Goal: Task Accomplishment & Management: Use online tool/utility

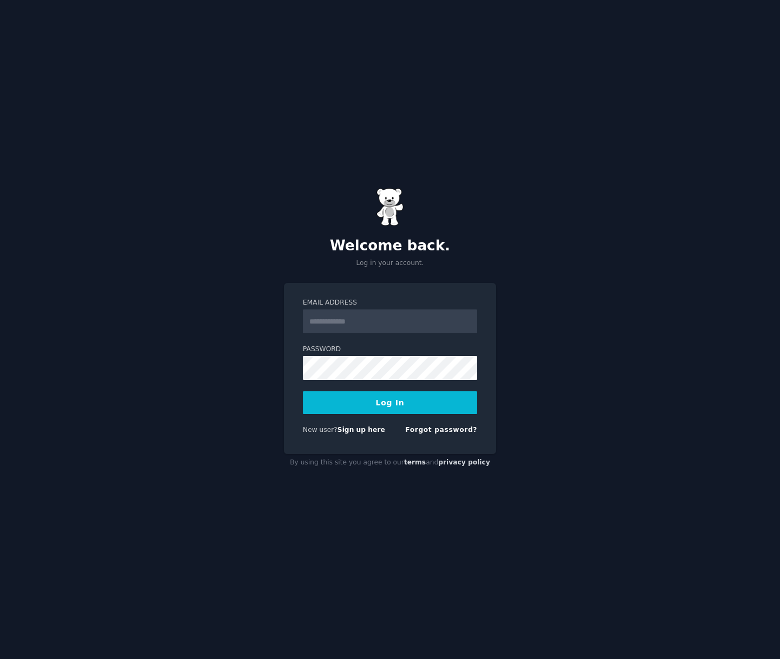
click at [369, 327] on input "Email Address" at bounding box center [390, 321] width 175 height 24
type input "**********"
click at [391, 404] on button "Log In" at bounding box center [390, 402] width 175 height 23
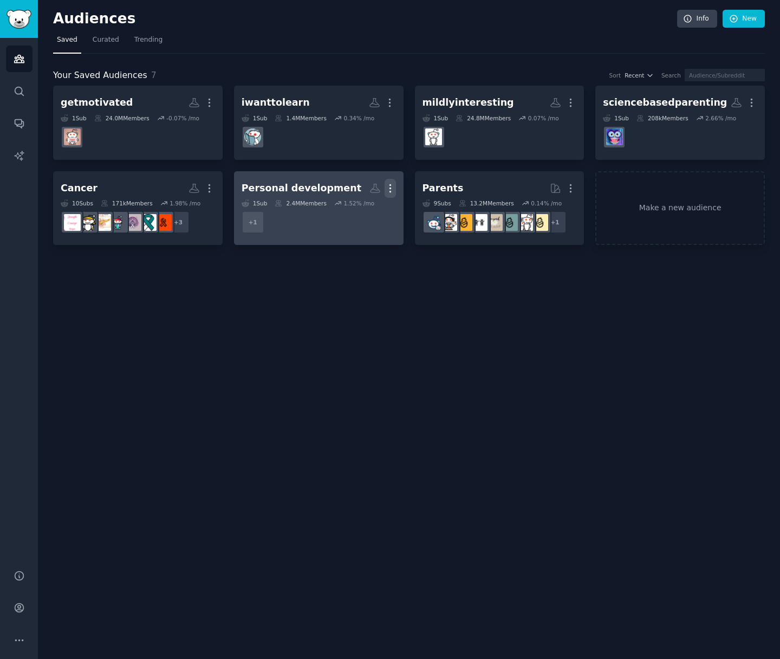
click at [394, 187] on icon "button" at bounding box center [390, 188] width 11 height 11
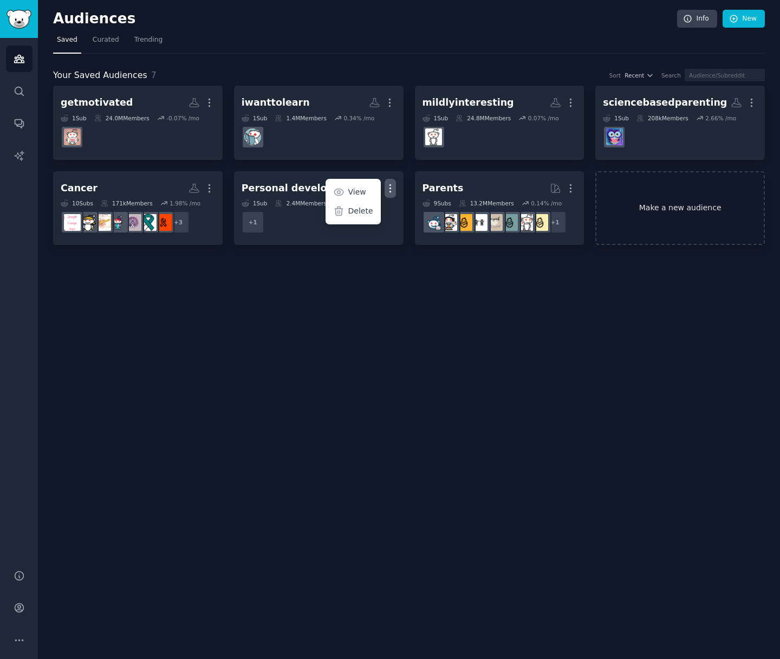
click at [706, 206] on link "Make a new audience" at bounding box center [681, 208] width 170 height 74
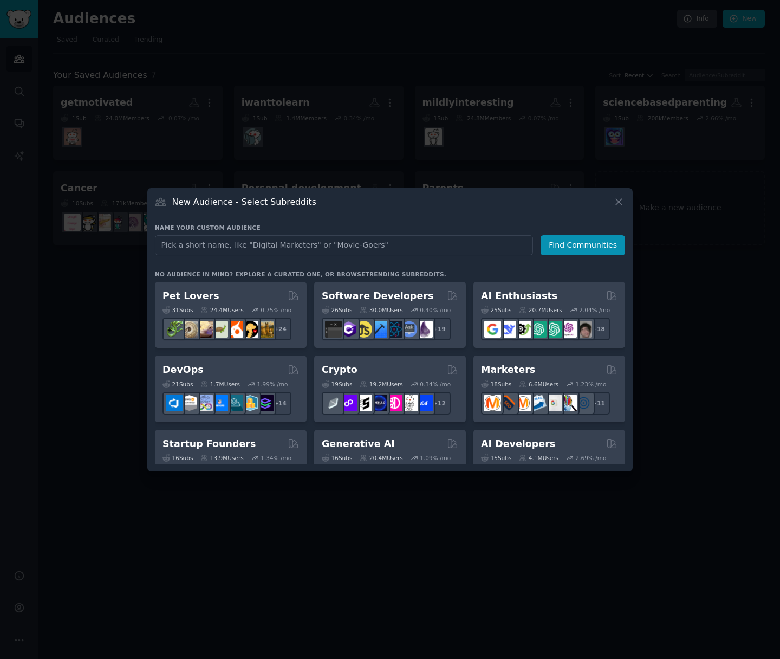
click at [388, 243] on input "text" at bounding box center [344, 245] width 378 height 20
type input "K-Beauty"
click at [578, 247] on button "Find Communities" at bounding box center [583, 245] width 85 height 20
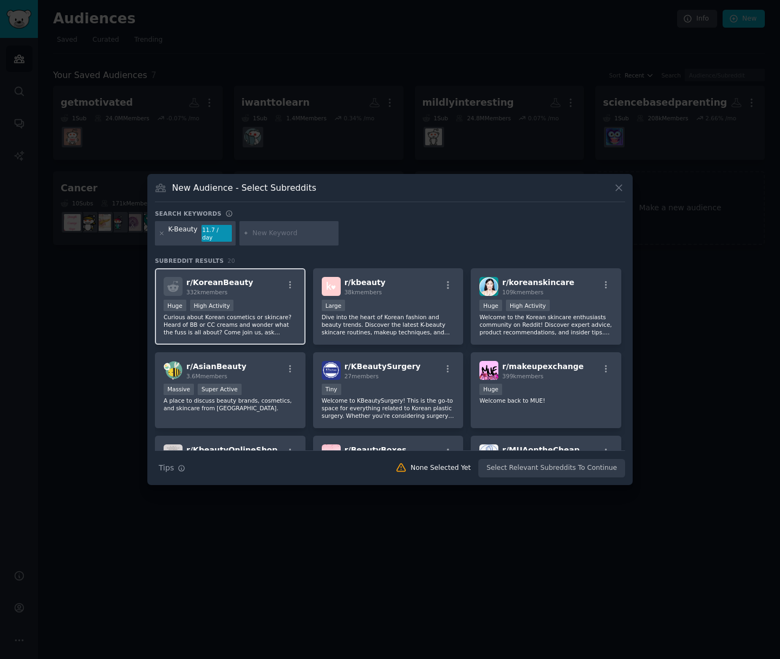
click at [257, 325] on p "Curious about Korean cosmetics or skincare? Heard of BB or CC creams and wonder…" at bounding box center [230, 324] width 133 height 23
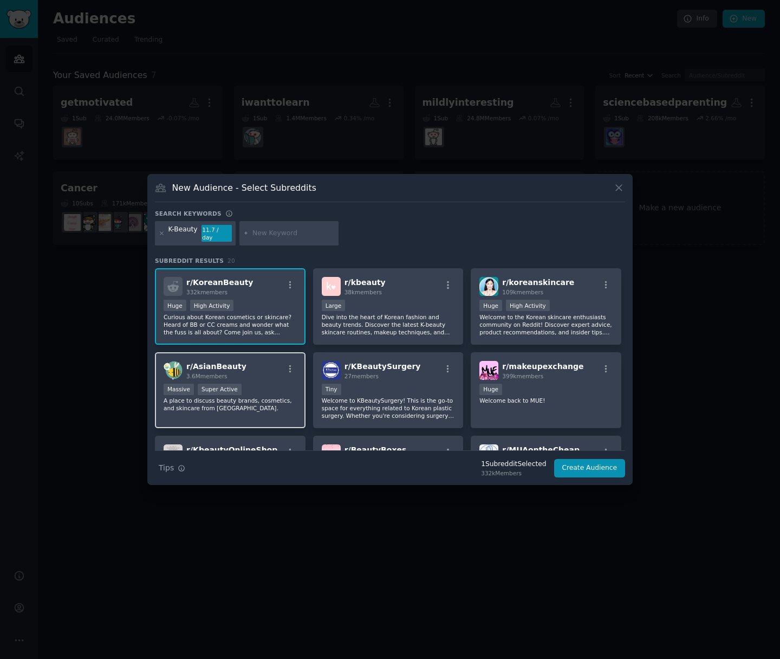
click at [264, 386] on div "Massive Super Active" at bounding box center [230, 391] width 133 height 14
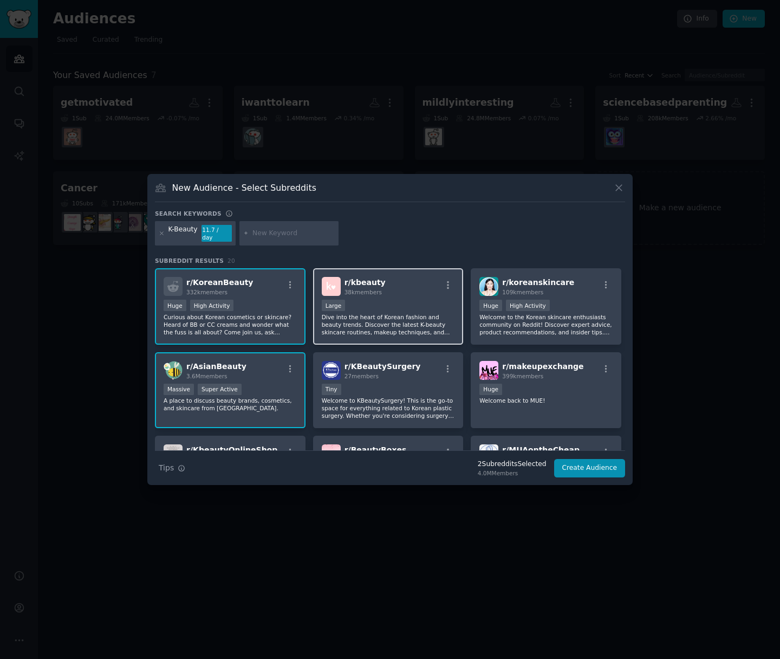
click at [403, 324] on p "Dive into the heart of Korean fashion and beauty trends. Discover the latest K-…" at bounding box center [388, 324] width 133 height 23
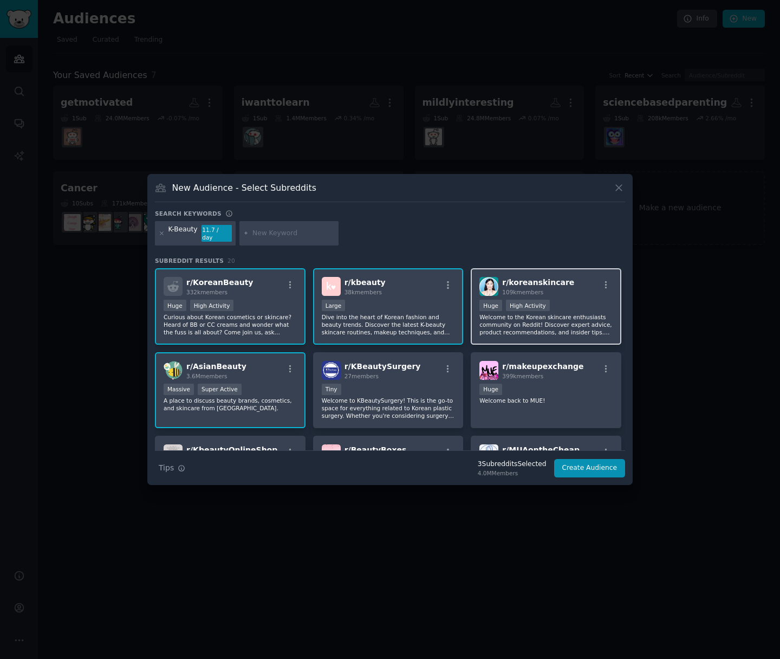
click at [508, 324] on p "Welcome to the Korean skincare enthusiasts community on Reddit! Discover expert…" at bounding box center [546, 324] width 133 height 23
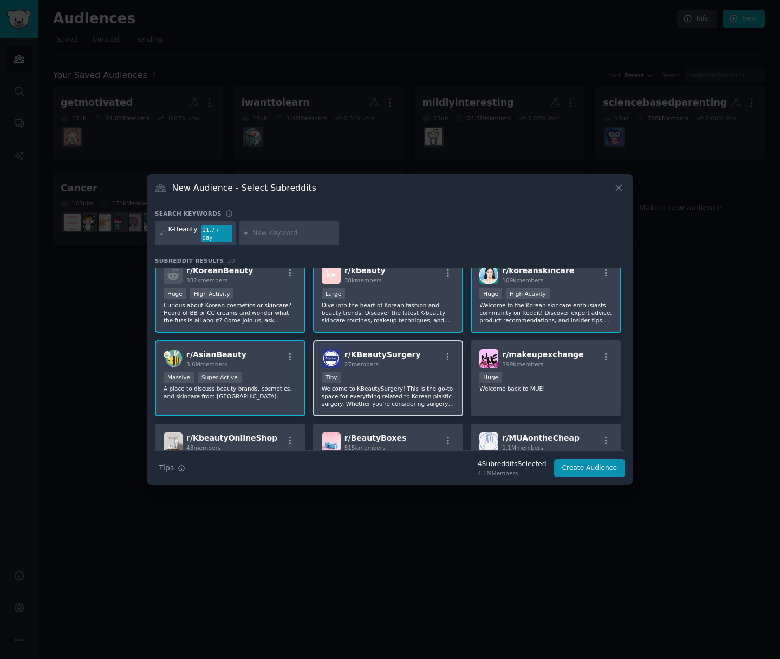
scroll to position [14, 0]
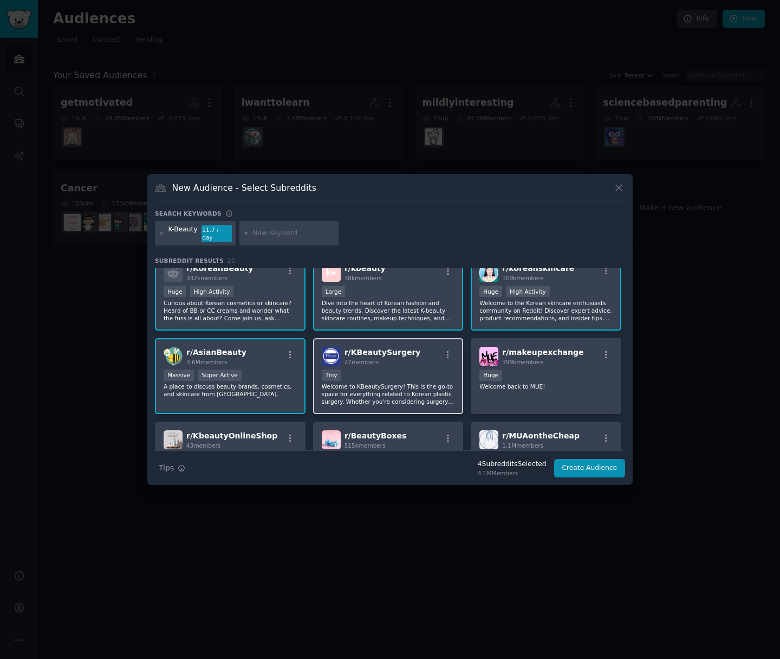
click at [392, 370] on div "Tiny" at bounding box center [388, 377] width 133 height 14
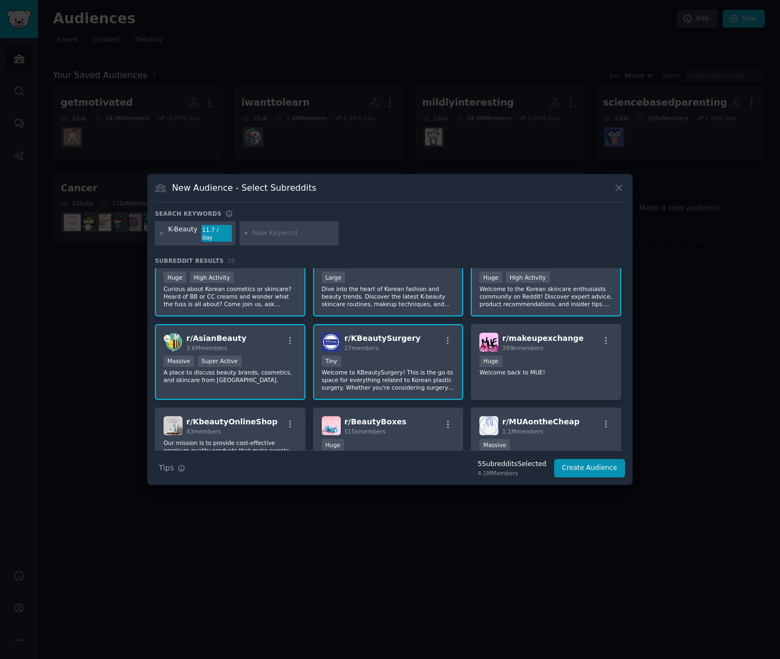
scroll to position [26, 0]
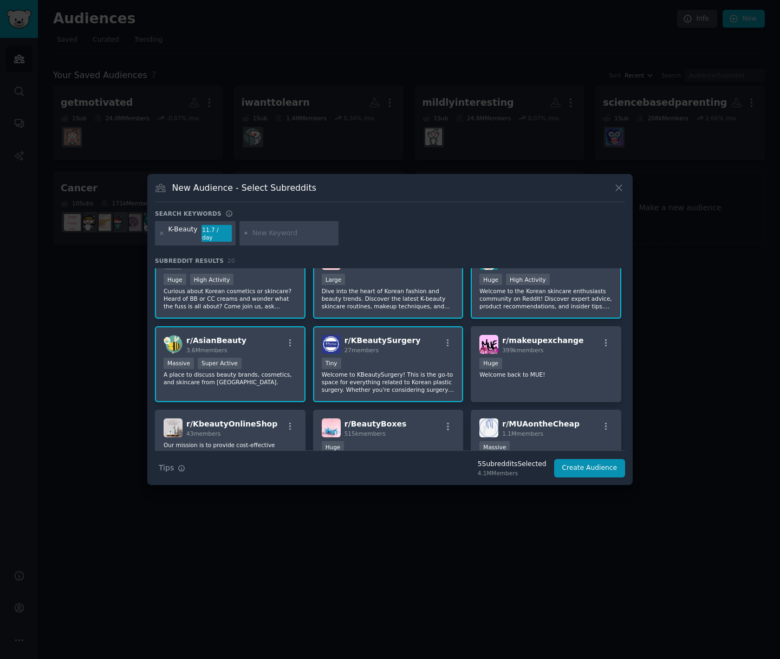
click at [423, 350] on div "r/ KBeautySurgery 27 members Tiny Welcome to KBeautySurgery! This is the go-to …" at bounding box center [388, 364] width 151 height 76
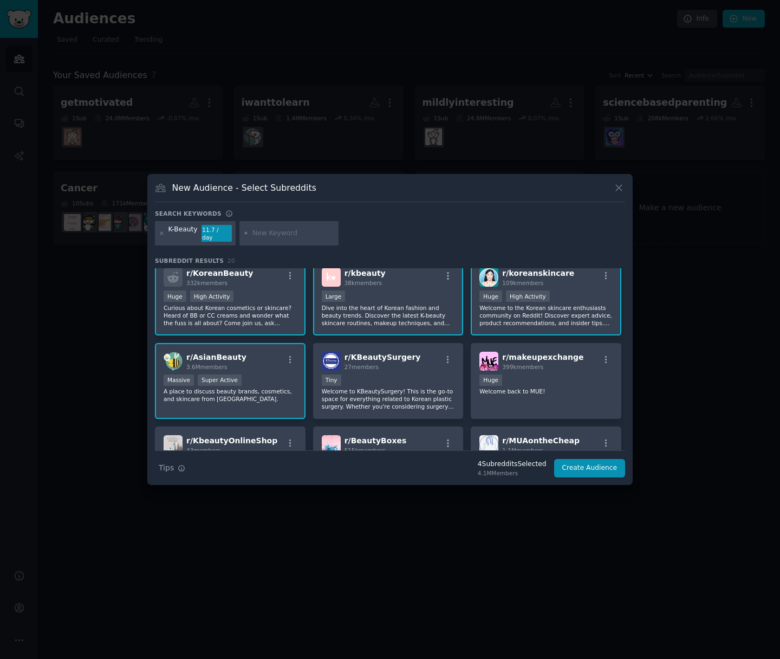
scroll to position [0, 0]
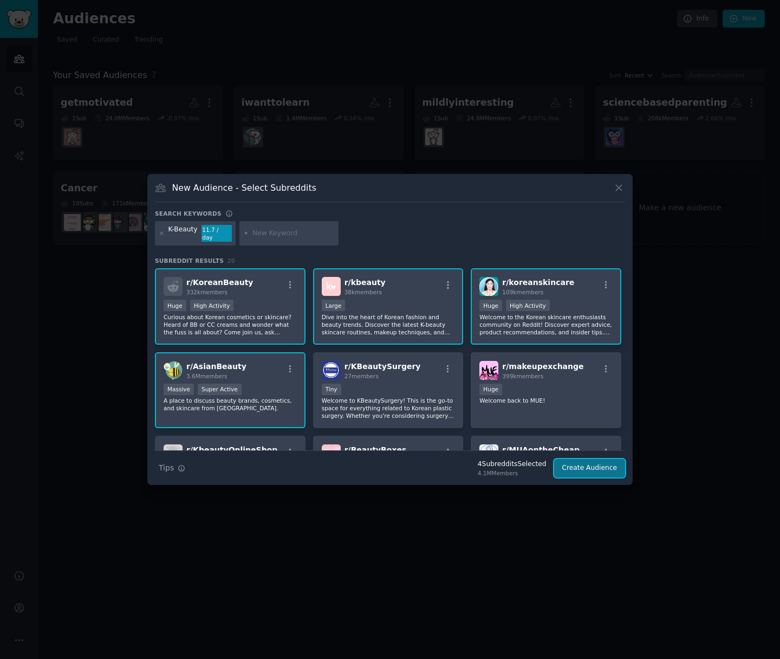
click at [582, 463] on button "Create Audience" at bounding box center [590, 468] width 72 height 18
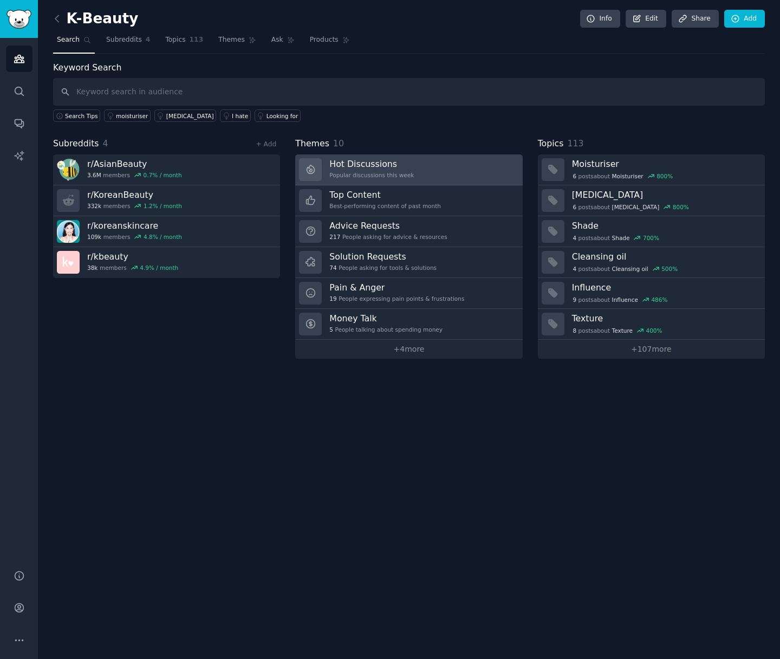
click at [395, 165] on h3 "Hot Discussions" at bounding box center [372, 163] width 85 height 11
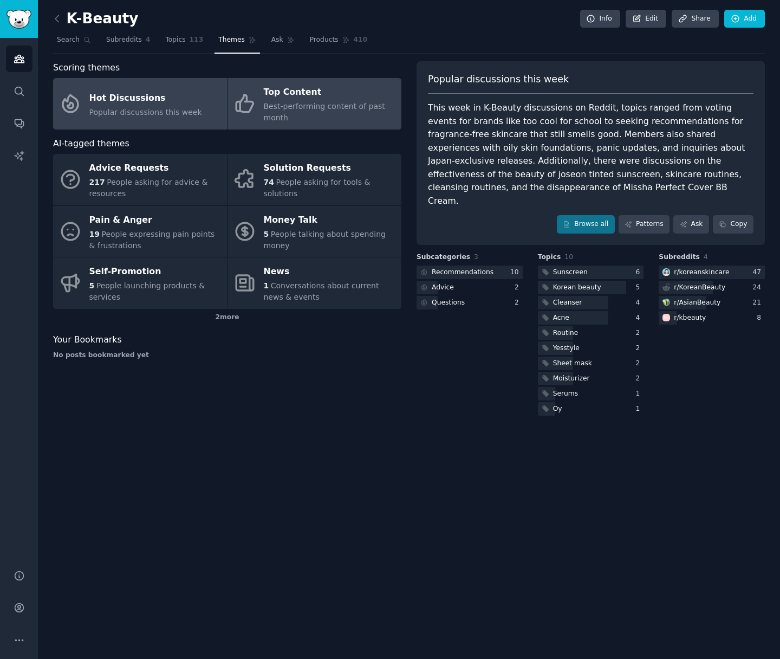
click at [352, 113] on div "Best-performing content of past month" at bounding box center [330, 112] width 132 height 23
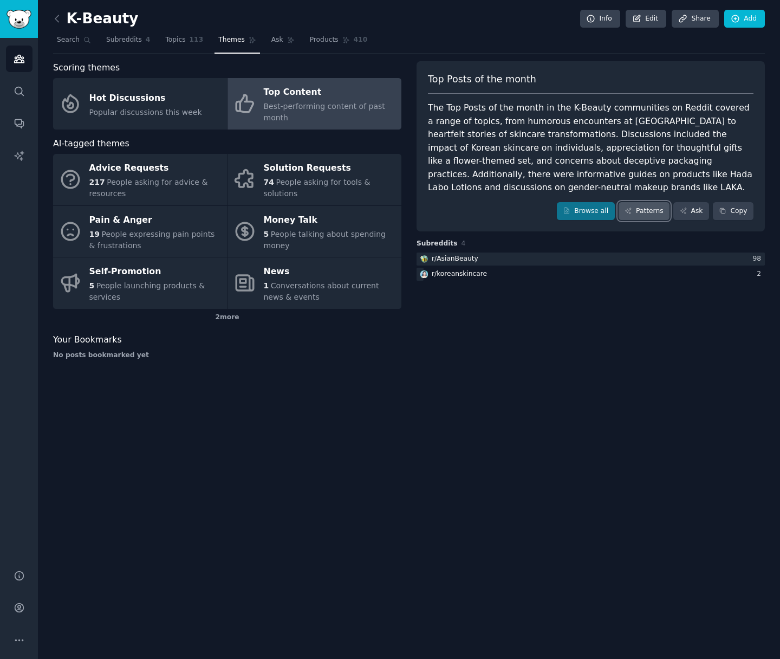
click at [642, 210] on link "Patterns" at bounding box center [644, 211] width 51 height 18
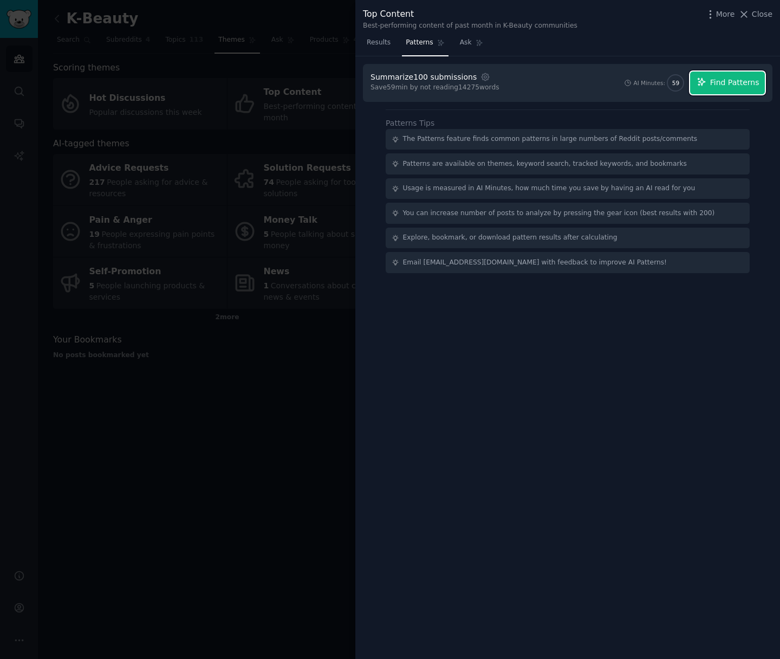
click at [701, 80] on icon "button" at bounding box center [702, 82] width 10 height 10
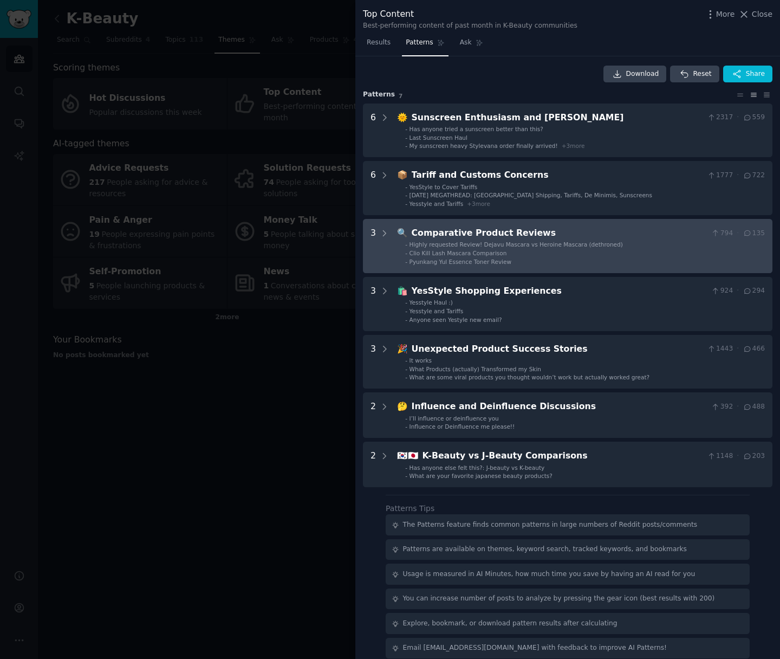
scroll to position [13, 0]
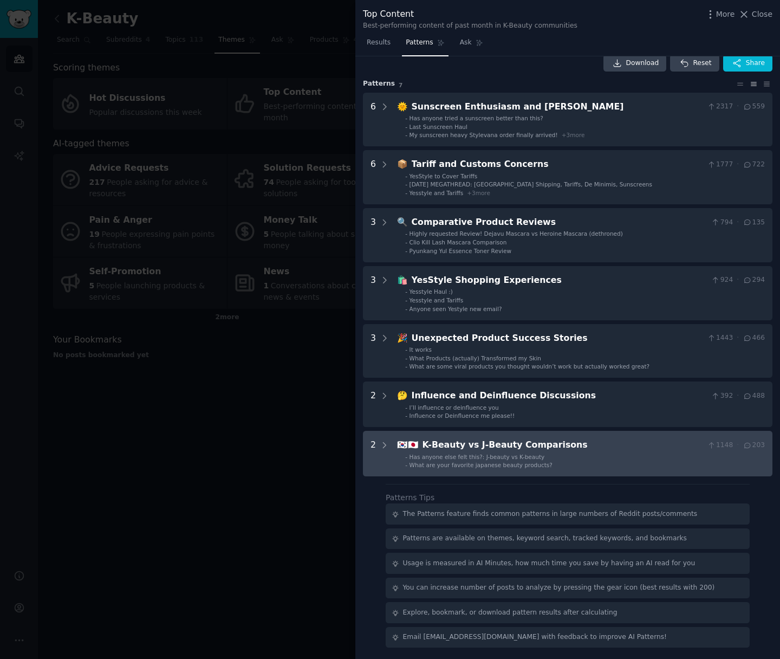
click at [522, 451] on div "K-Beauty vs J-Beauty Comparisons" at bounding box center [563, 445] width 281 height 14
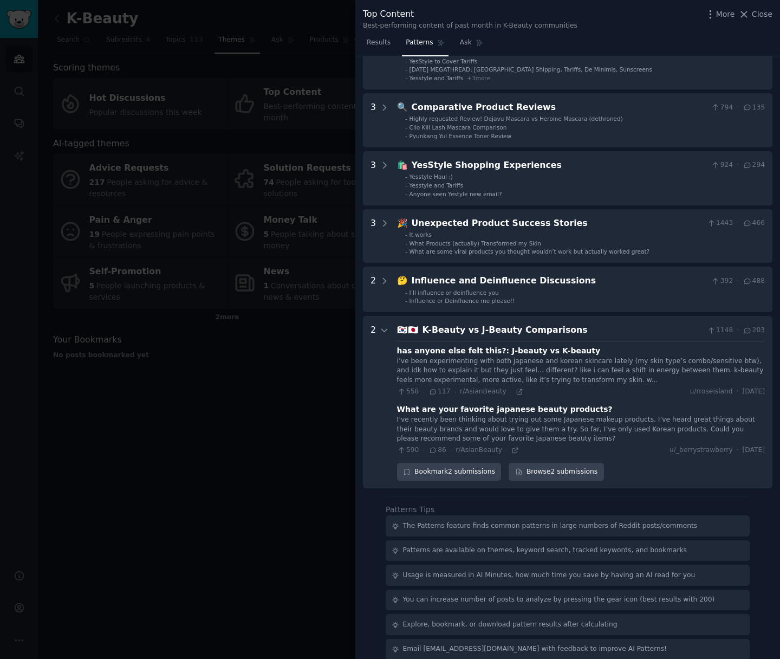
scroll to position [140, 0]
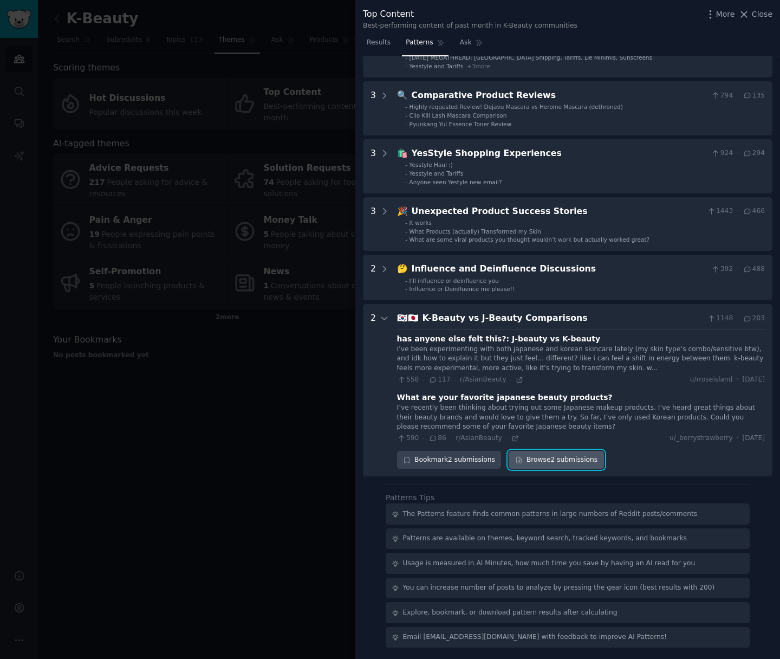
click at [543, 455] on link "Browse 2 submissions" at bounding box center [556, 460] width 95 height 18
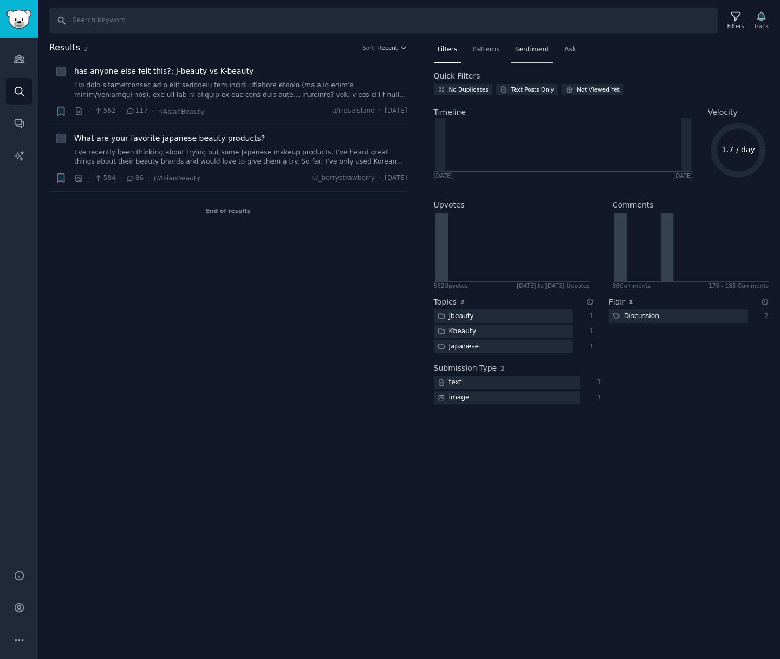
click at [538, 47] on span "Sentiment" at bounding box center [532, 50] width 34 height 10
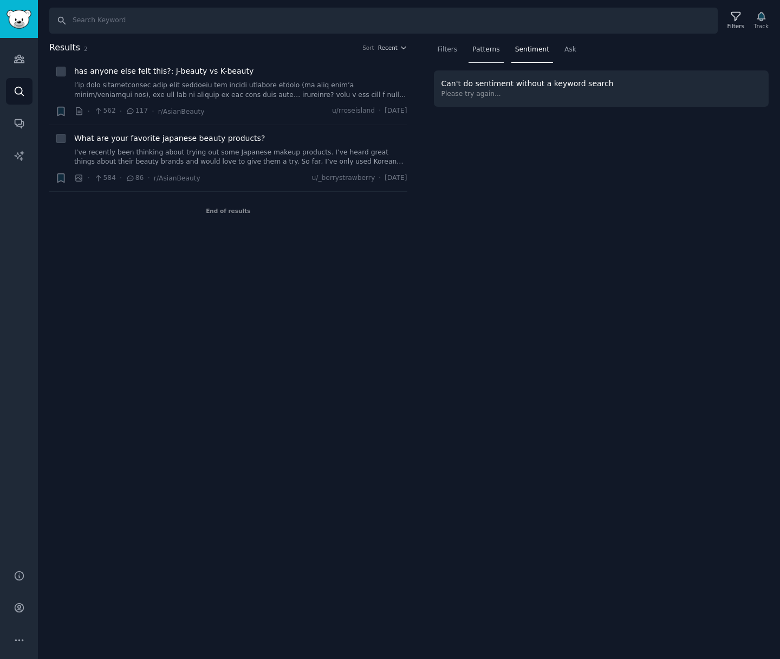
click at [486, 47] on span "Patterns" at bounding box center [486, 50] width 27 height 10
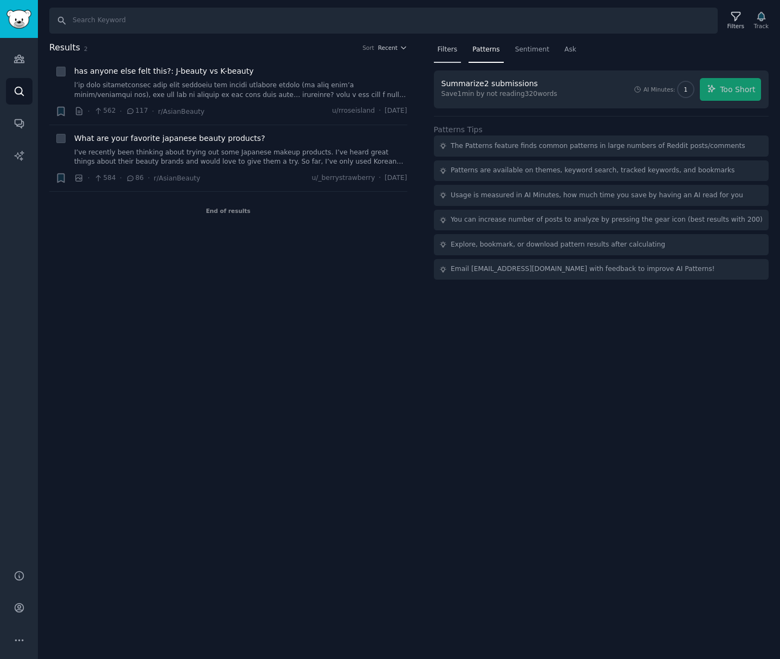
click at [440, 47] on span "Filters" at bounding box center [448, 50] width 20 height 10
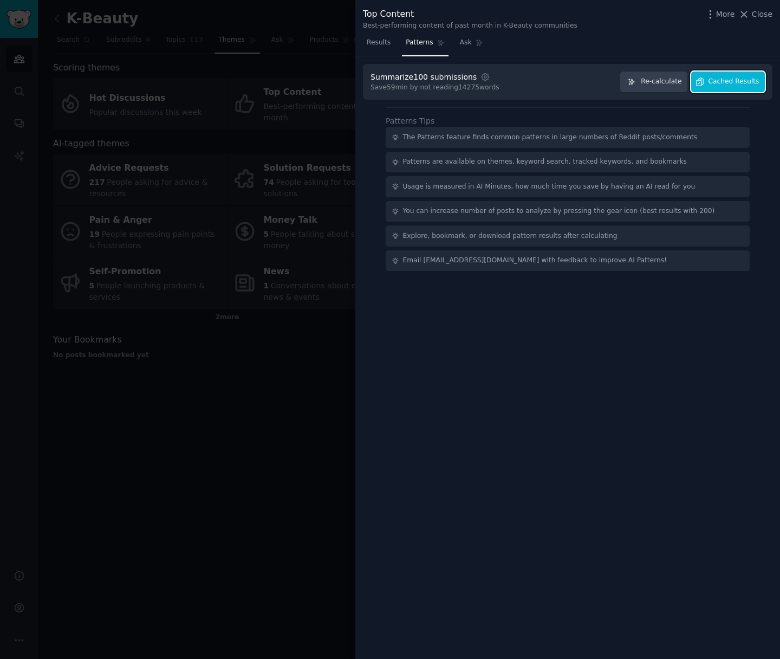
click at [719, 77] on span "Cached Results" at bounding box center [734, 82] width 51 height 10
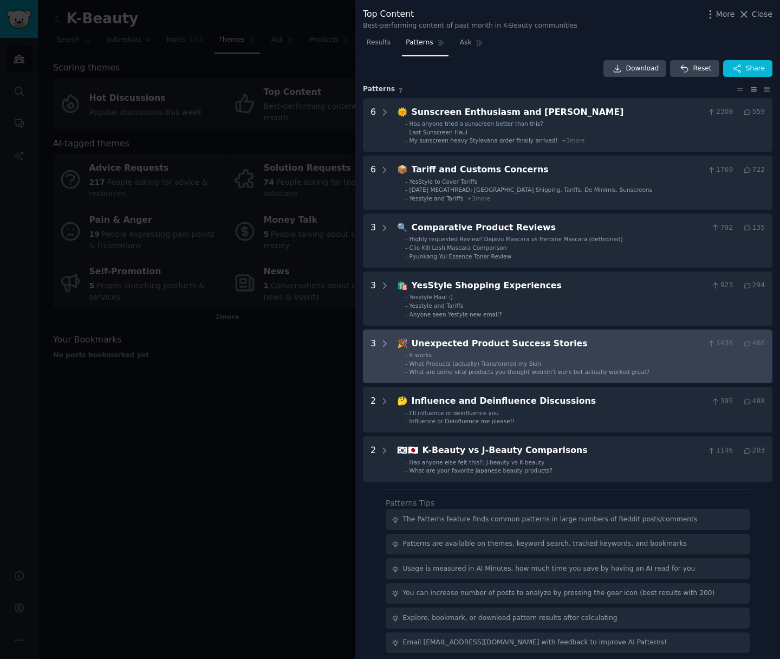
scroll to position [13, 0]
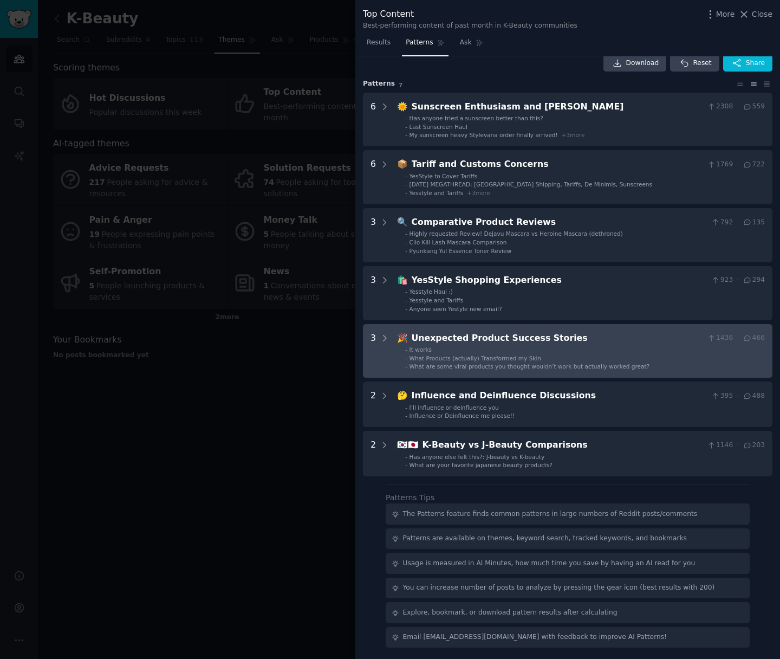
click at [476, 351] on li "- It works" at bounding box center [585, 350] width 360 height 8
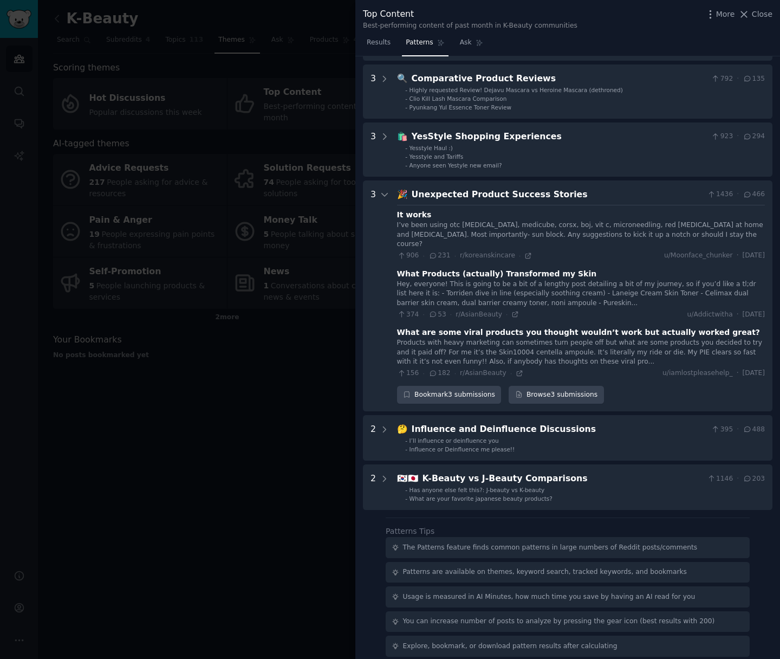
scroll to position [180, 0]
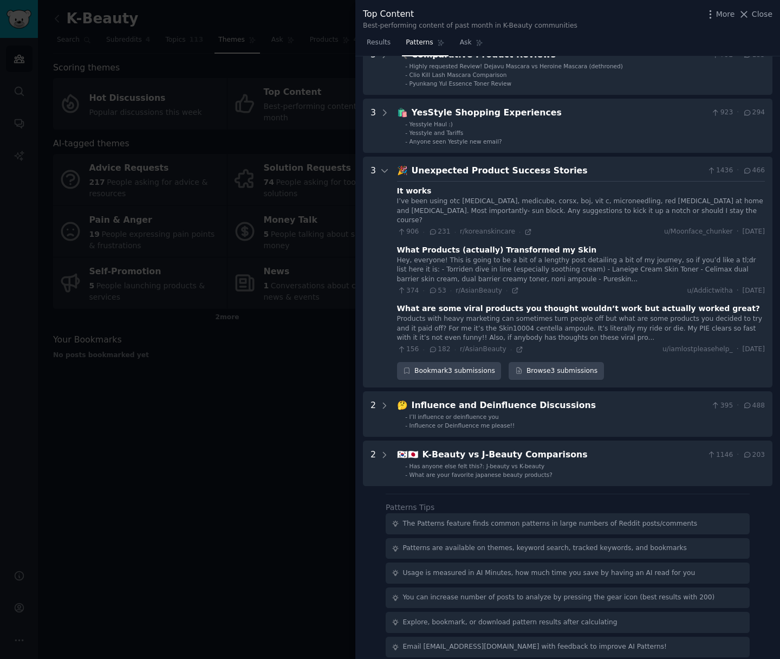
click at [434, 287] on icon at bounding box center [434, 291] width 10 height 8
click at [408, 191] on div "It works" at bounding box center [414, 190] width 35 height 11
click at [502, 201] on div "I’ve been using otc [MEDICAL_DATA], medicube, corsx, boj, vit c, microneedling,…" at bounding box center [581, 211] width 368 height 29
click at [409, 191] on div "It works" at bounding box center [414, 190] width 35 height 11
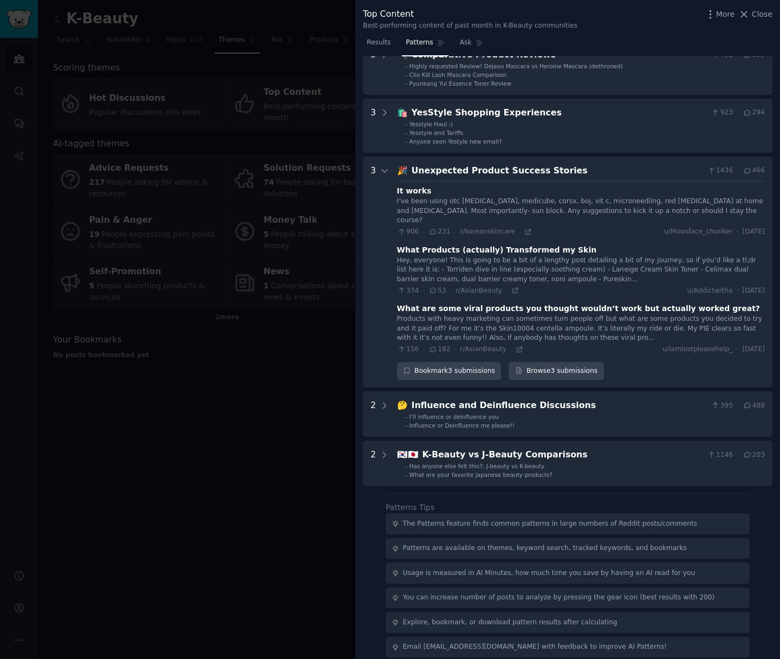
click at [262, 373] on div at bounding box center [390, 329] width 780 height 659
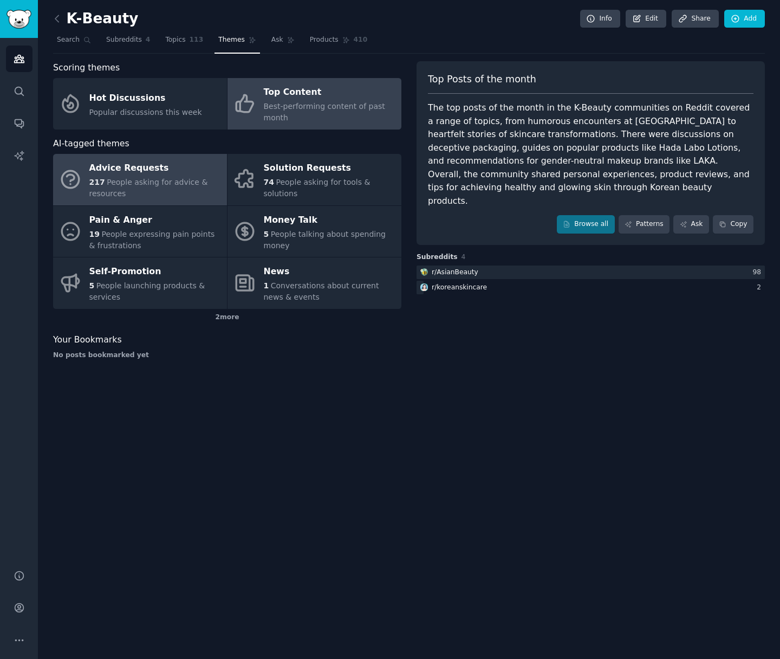
click at [173, 191] on div "217 People asking for advice & resources" at bounding box center [155, 188] width 132 height 23
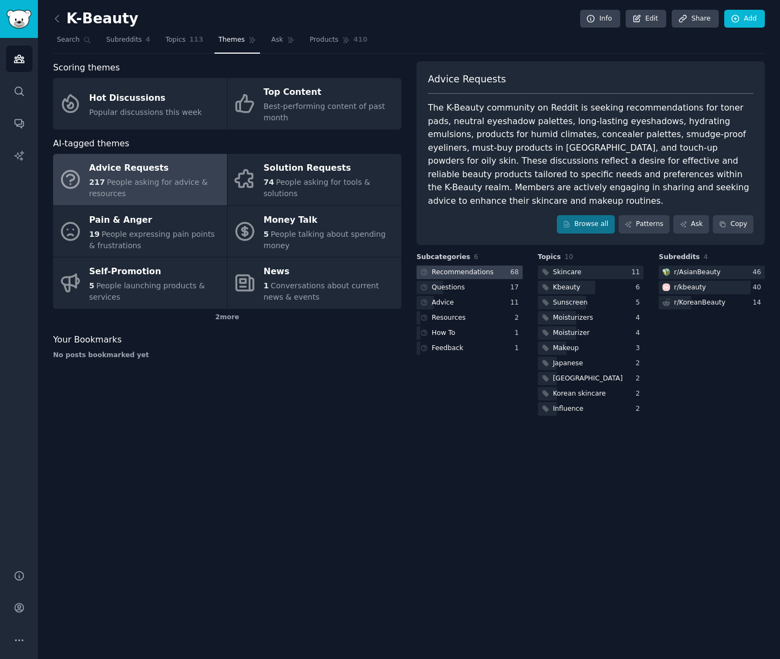
click at [478, 268] on div "Recommendations" at bounding box center [463, 273] width 62 height 10
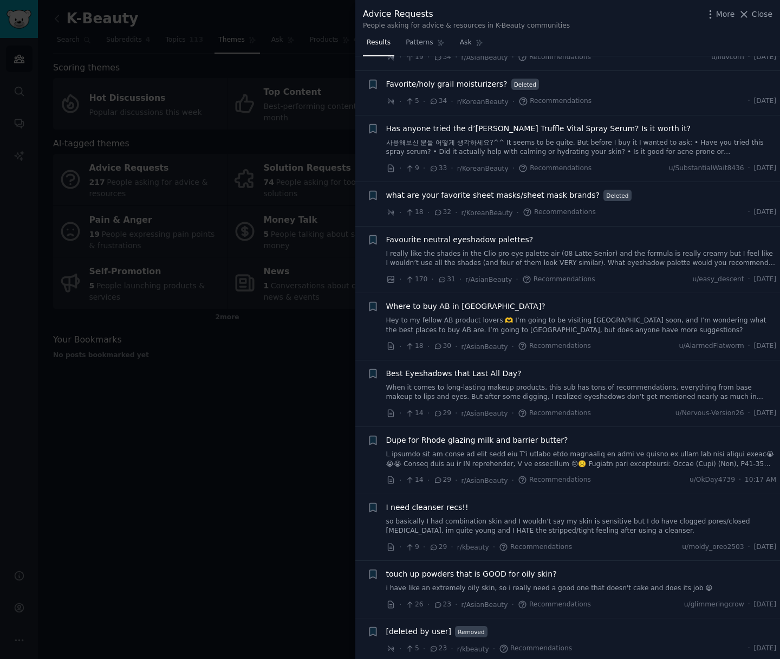
scroll to position [821, 0]
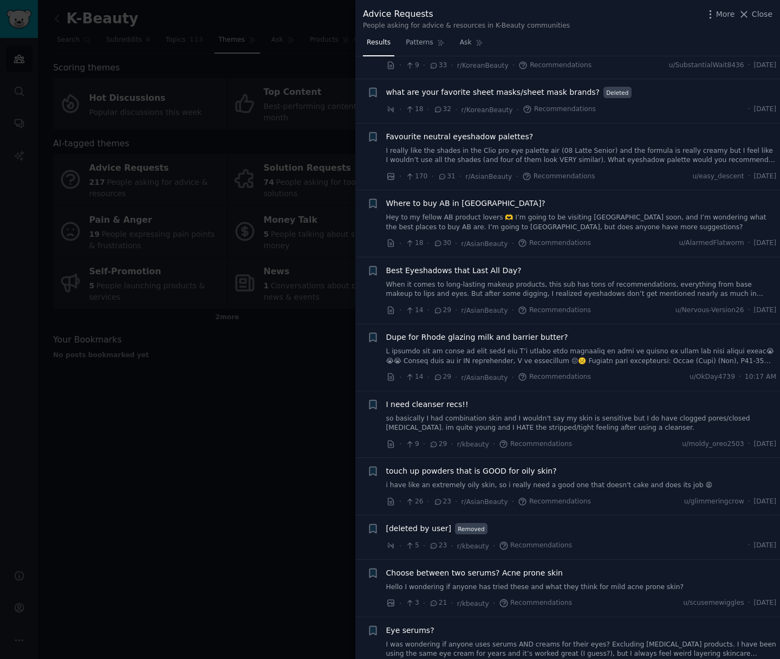
click at [445, 243] on span "30" at bounding box center [443, 243] width 18 height 10
click at [392, 244] on icon at bounding box center [391, 243] width 10 height 10
click at [768, 14] on span "Close" at bounding box center [762, 14] width 21 height 11
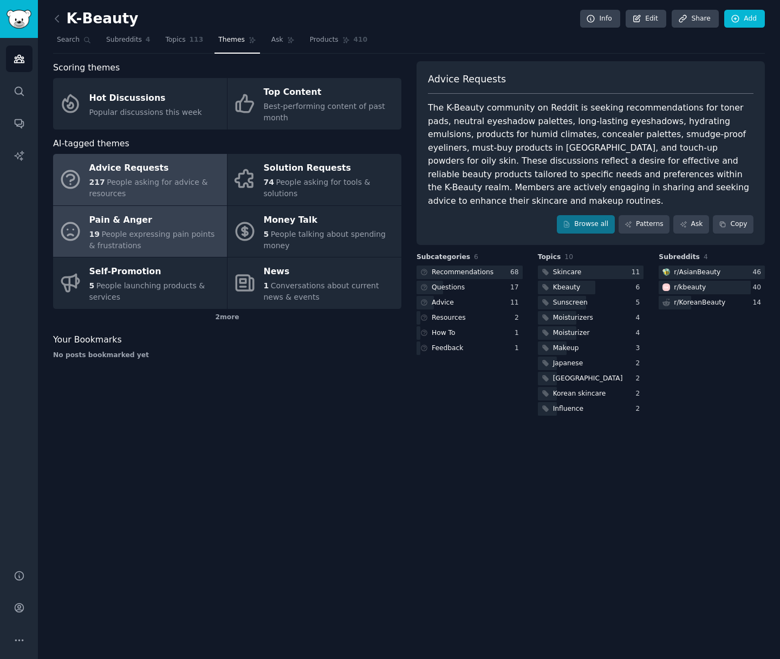
click at [114, 227] on div "Pain & Anger" at bounding box center [155, 219] width 132 height 17
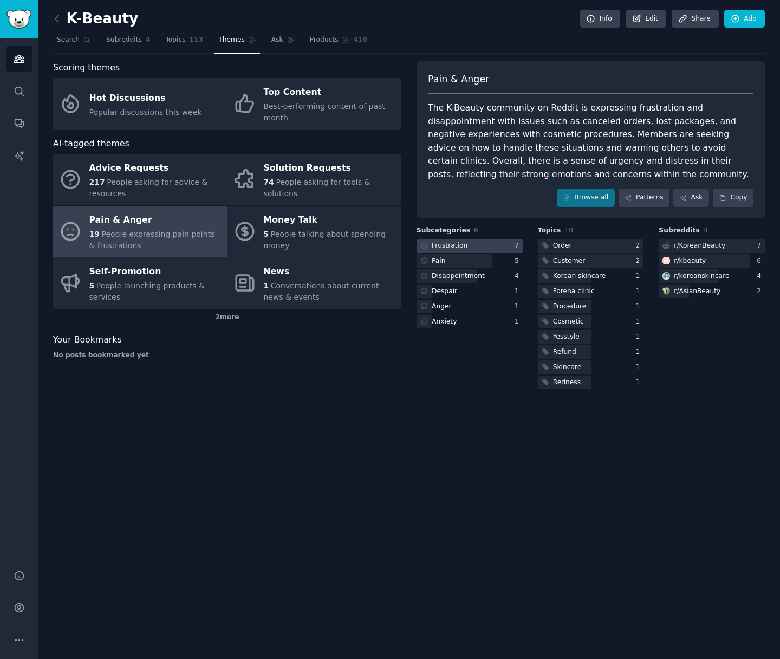
click at [460, 243] on div "Frustration" at bounding box center [450, 246] width 36 height 10
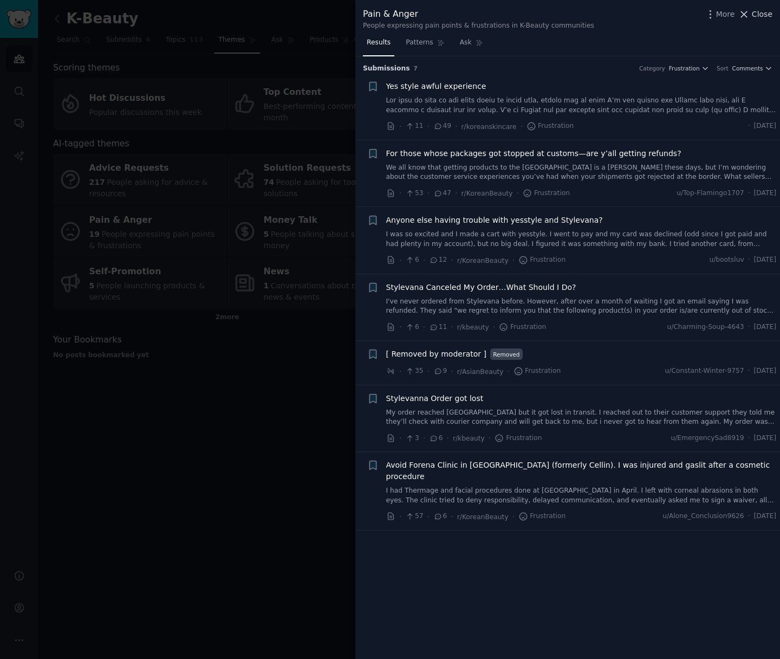
click at [758, 11] on span "Close" at bounding box center [762, 14] width 21 height 11
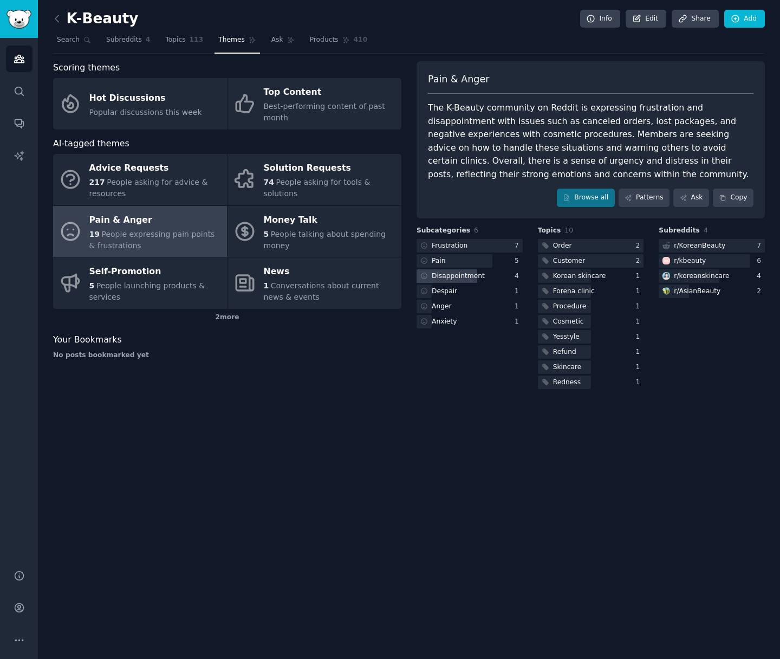
click at [446, 276] on div "Disappointment" at bounding box center [458, 277] width 53 height 10
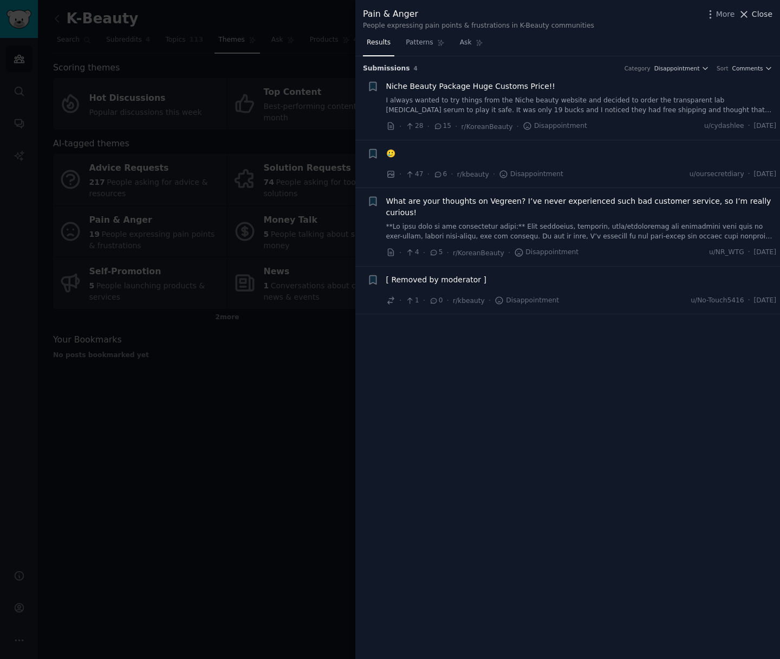
click at [764, 11] on span "Close" at bounding box center [762, 14] width 21 height 11
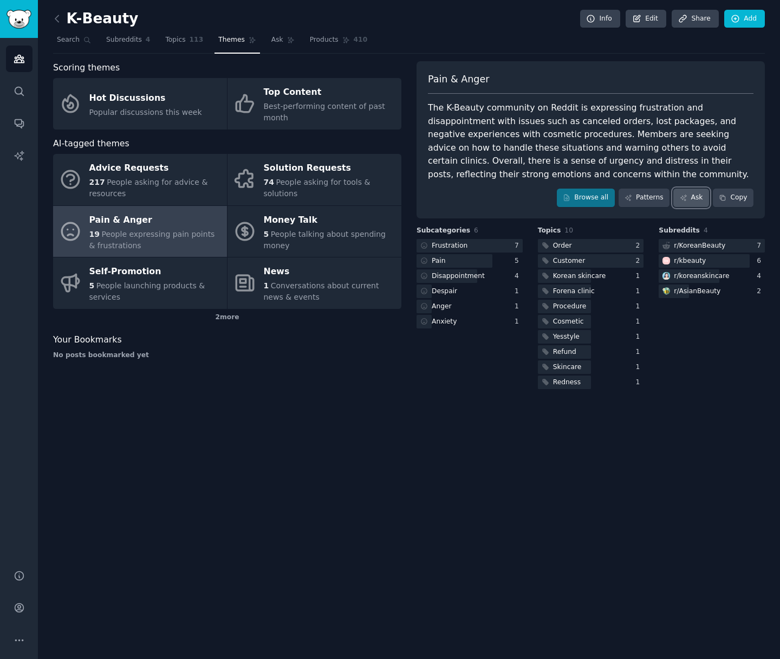
click at [682, 198] on icon at bounding box center [684, 198] width 8 height 8
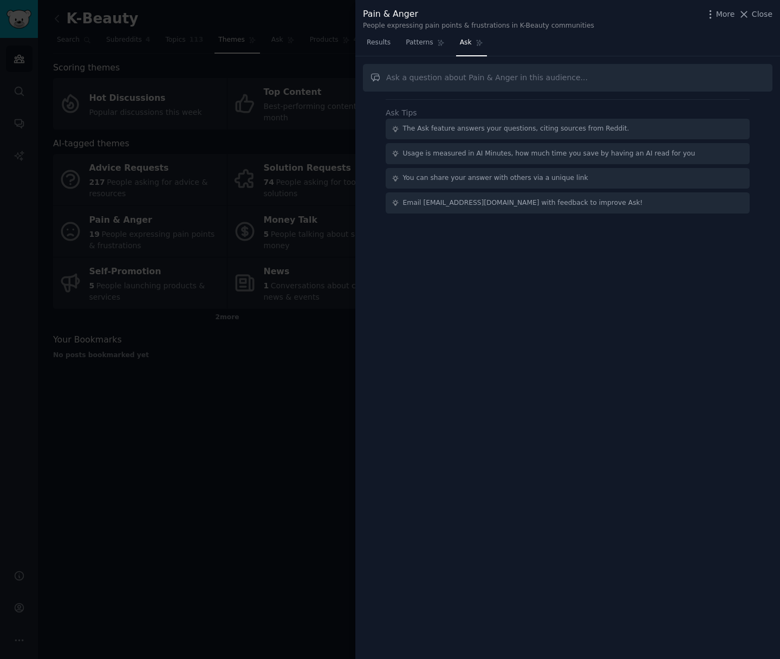
click at [474, 89] on input "text" at bounding box center [568, 78] width 410 height 28
click at [748, 12] on icon at bounding box center [744, 14] width 11 height 11
